Goal: Task Accomplishment & Management: Use online tool/utility

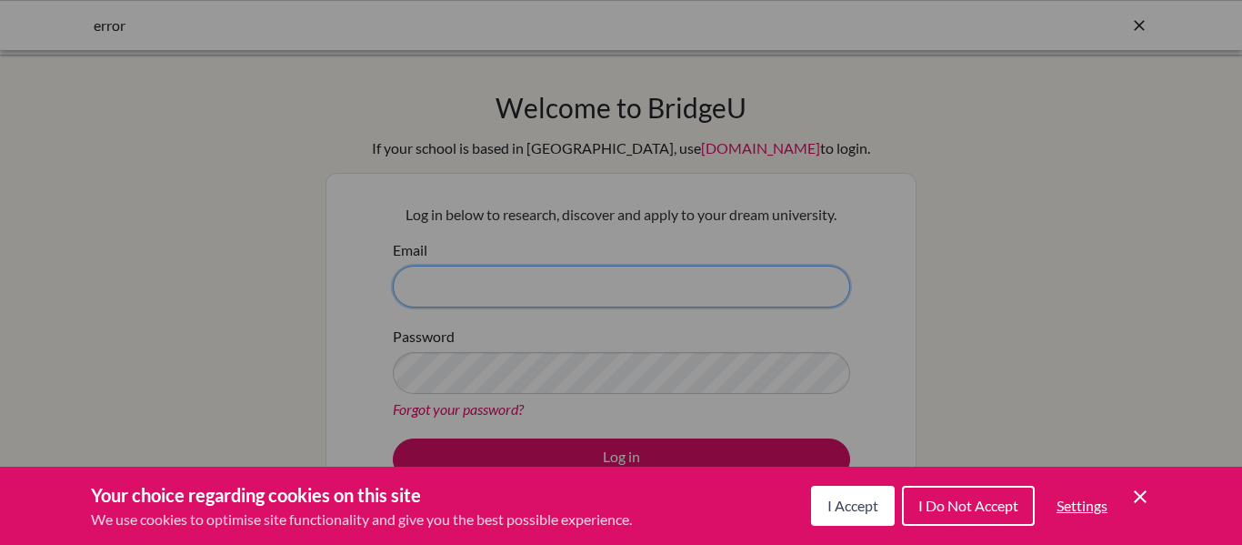
type input "[PERSON_NAME][EMAIL_ADDRESS][DOMAIN_NAME]"
click at [872, 500] on span "I Accept" at bounding box center [853, 505] width 51 height 17
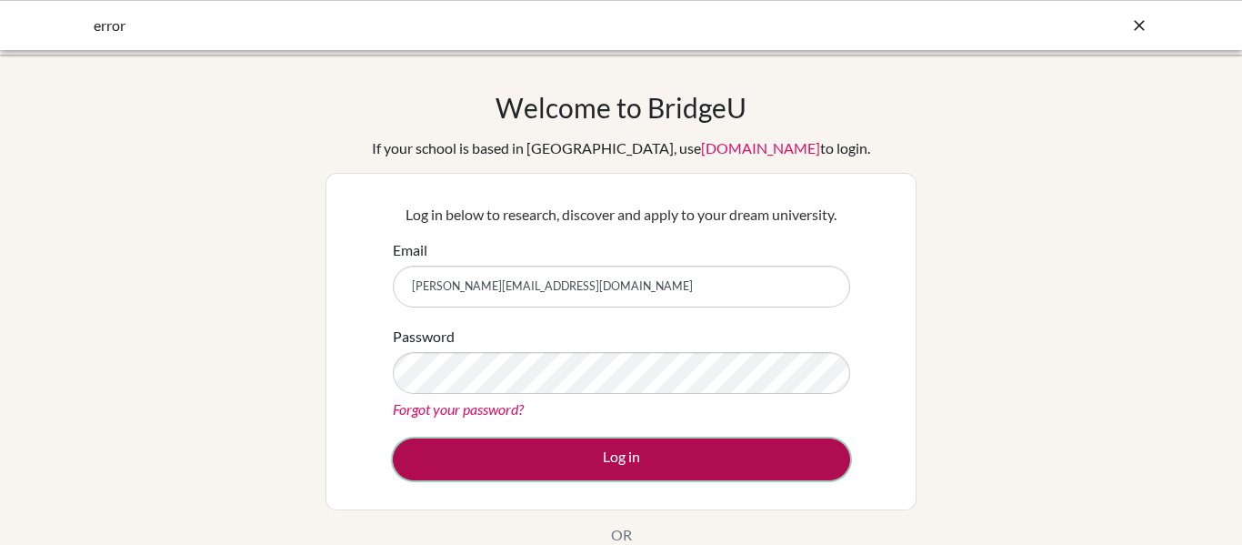
click at [693, 462] on button "Log in" at bounding box center [621, 459] width 457 height 42
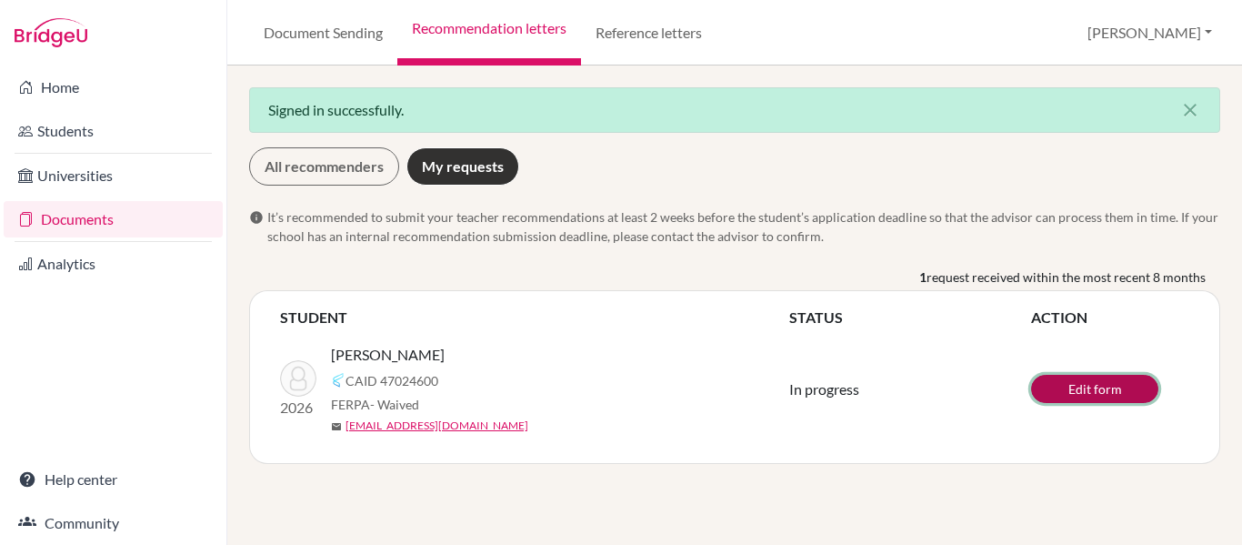
click at [1070, 390] on link "Edit form" at bounding box center [1094, 389] width 127 height 28
